Goal: Navigation & Orientation: Find specific page/section

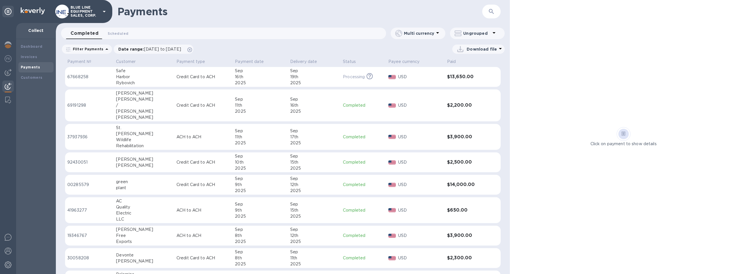
click at [7, 85] on img at bounding box center [8, 86] width 7 height 7
click at [7, 100] on img at bounding box center [8, 100] width 6 height 7
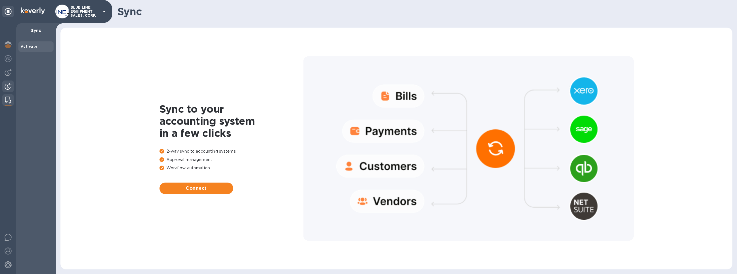
click at [6, 86] on img at bounding box center [8, 86] width 7 height 7
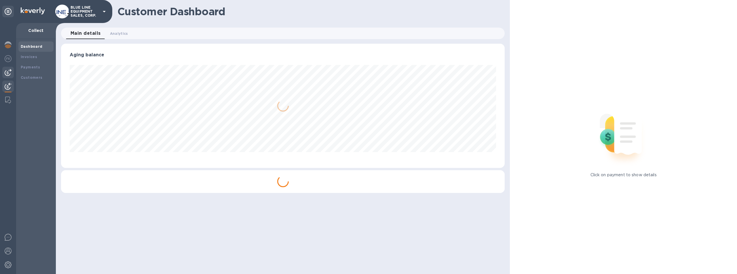
scroll to position [124, 444]
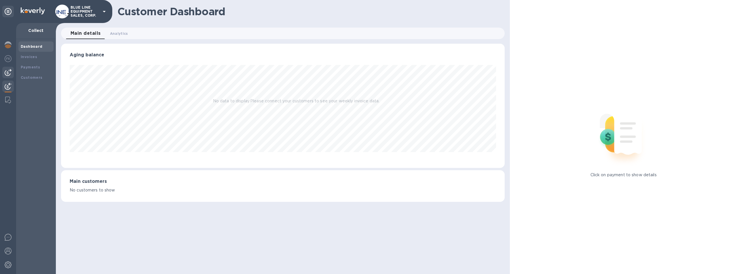
click at [7, 70] on img at bounding box center [8, 72] width 7 height 7
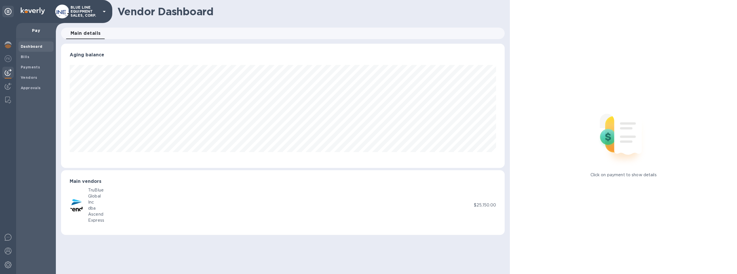
scroll to position [124, 444]
click at [28, 86] on b "Approvals" at bounding box center [31, 88] width 20 height 4
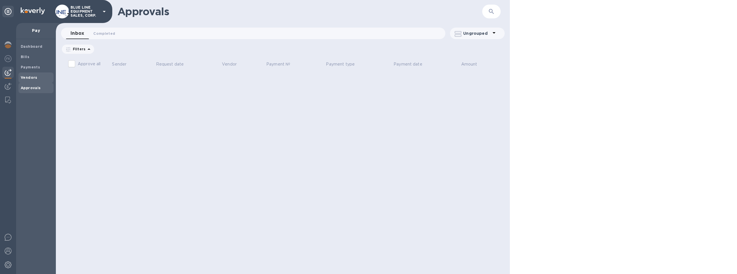
click at [32, 77] on b "Vendors" at bounding box center [29, 77] width 17 height 4
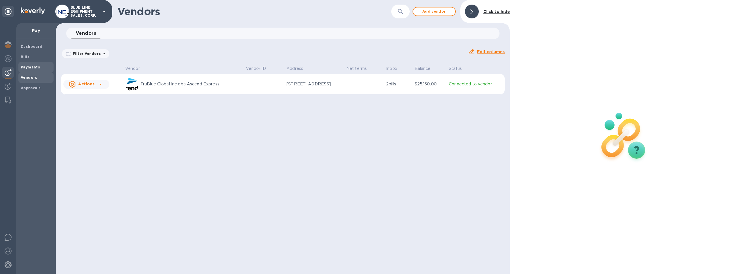
click at [33, 66] on b "Payments" at bounding box center [30, 67] width 19 height 4
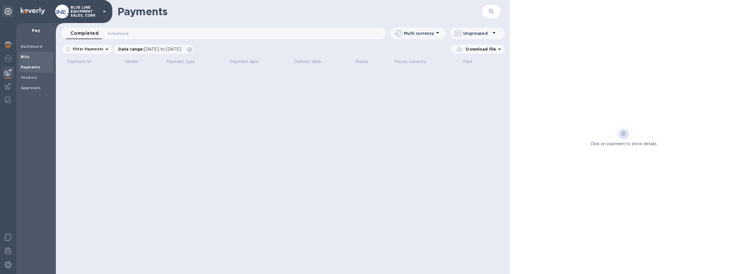
click at [25, 56] on b "Bills" at bounding box center [25, 57] width 9 height 4
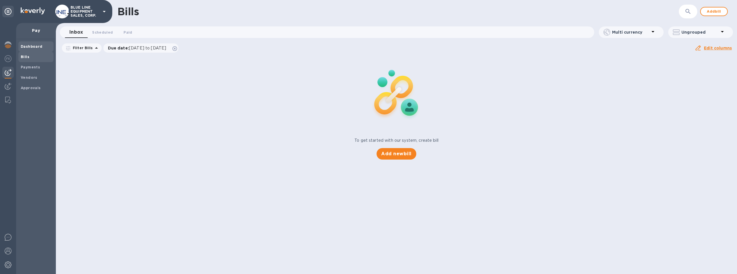
click at [31, 47] on b "Dashboard" at bounding box center [32, 46] width 22 height 4
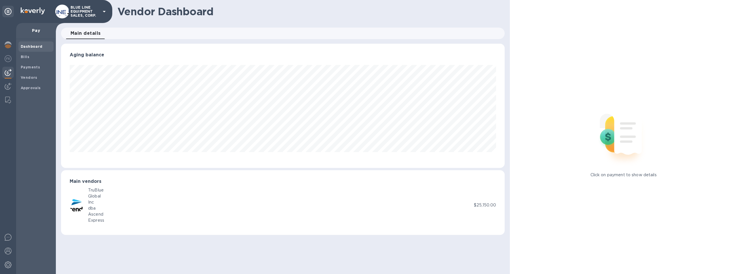
scroll to position [124, 444]
click at [7, 58] on img at bounding box center [8, 58] width 7 height 7
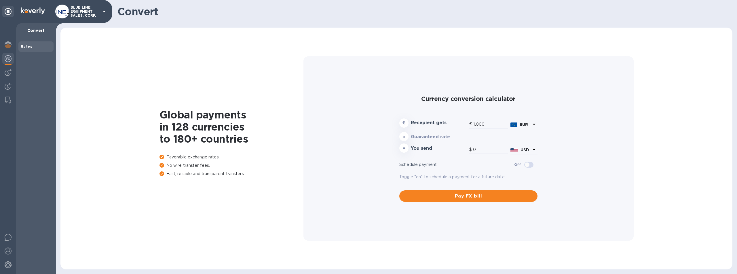
type input "1,192.16"
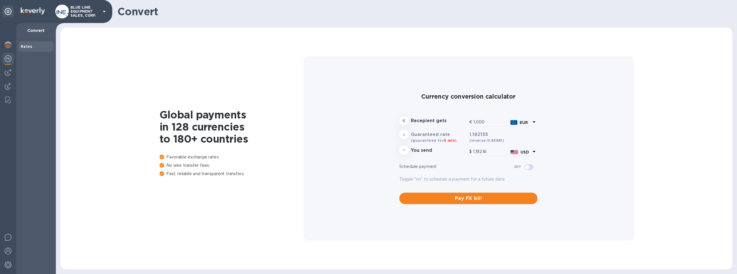
click at [139, 11] on h1 "Convert" at bounding box center [422, 11] width 610 height 12
click at [6, 86] on img at bounding box center [8, 86] width 7 height 7
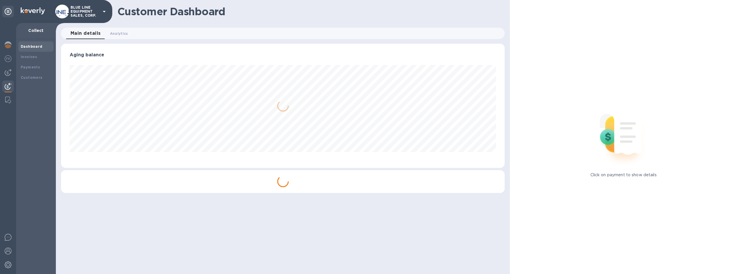
scroll to position [124, 444]
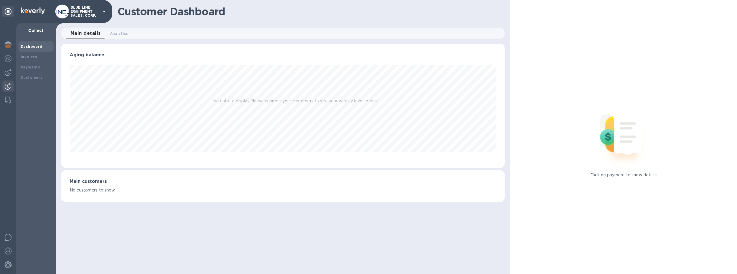
click at [8, 83] on div at bounding box center [8, 87] width 12 height 13
click at [29, 78] on b "Customers" at bounding box center [32, 77] width 22 height 4
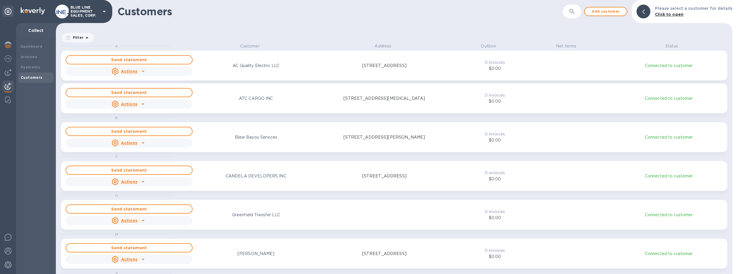
scroll to position [227, 674]
click at [28, 65] on b "Payments" at bounding box center [30, 67] width 19 height 4
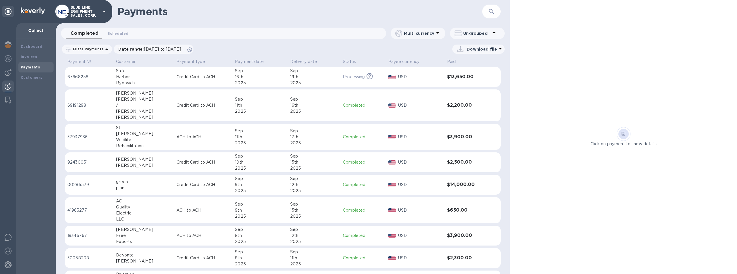
click at [5, 86] on img at bounding box center [8, 86] width 7 height 7
click at [34, 66] on b "Payments" at bounding box center [30, 67] width 19 height 4
click at [269, 16] on h1 "Payments" at bounding box center [299, 11] width 365 height 12
click at [262, 16] on h1 "Payments" at bounding box center [299, 11] width 365 height 12
